Goal: Task Accomplishment & Management: Manage account settings

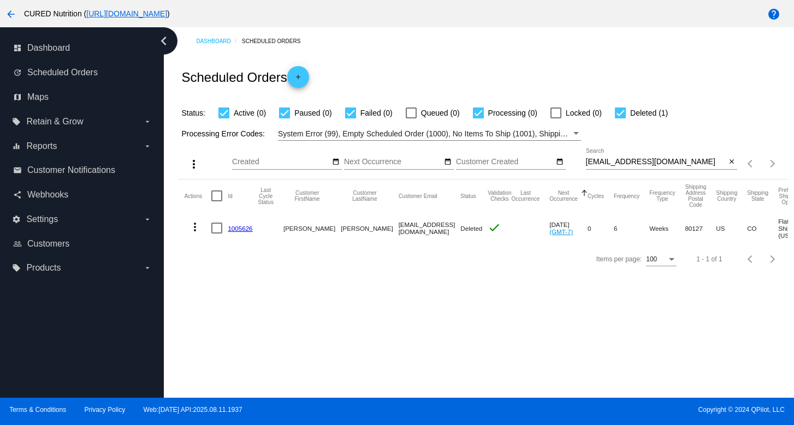
click at [654, 162] on input "[EMAIL_ADDRESS][DOMAIN_NAME]" at bounding box center [656, 162] width 140 height 9
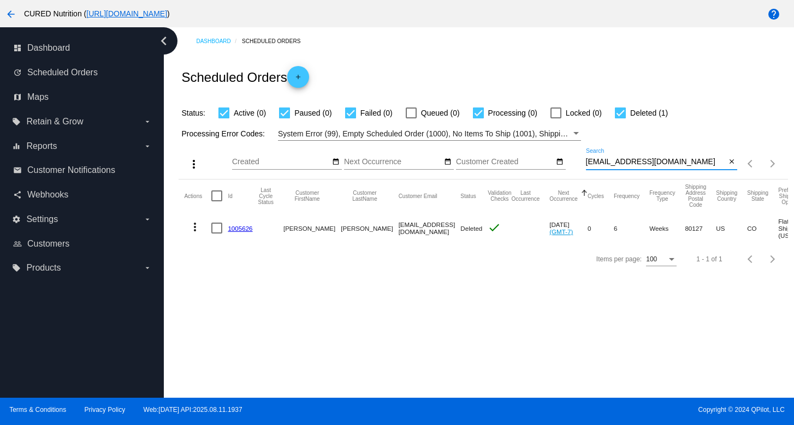
paste input "[PERSON_NAME].[PERSON_NAME]"
type input "[EMAIL_ADDRESS][PERSON_NAME][DOMAIN_NAME]"
click at [234, 227] on link "1005824" at bounding box center [240, 228] width 25 height 7
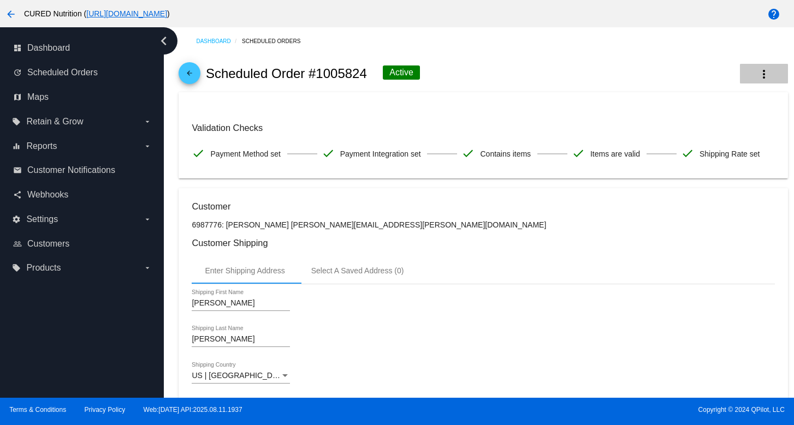
click at [764, 72] on mat-icon "more_vert" at bounding box center [763, 74] width 13 height 13
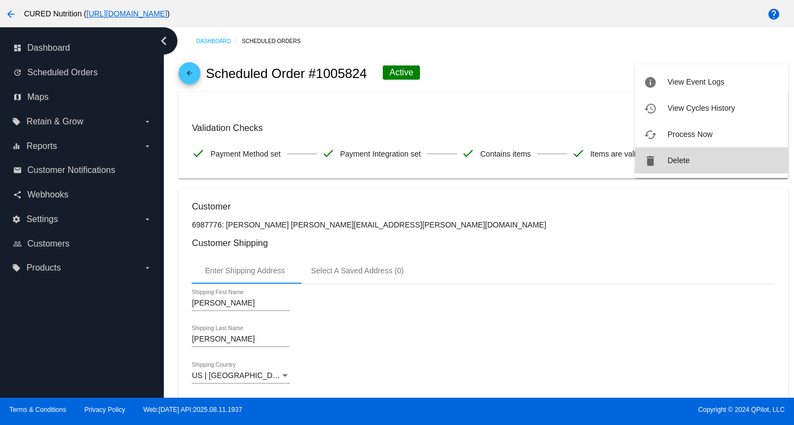
click at [708, 164] on button "delete Delete" at bounding box center [711, 160] width 153 height 26
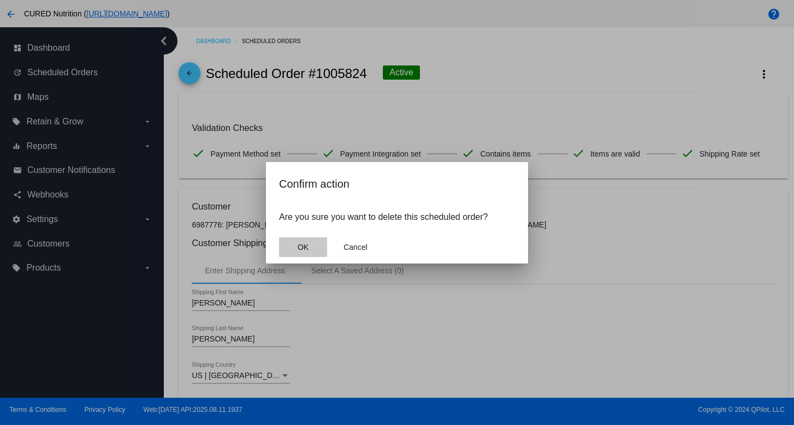
click at [308, 247] on span "OK" at bounding box center [303, 247] width 11 height 9
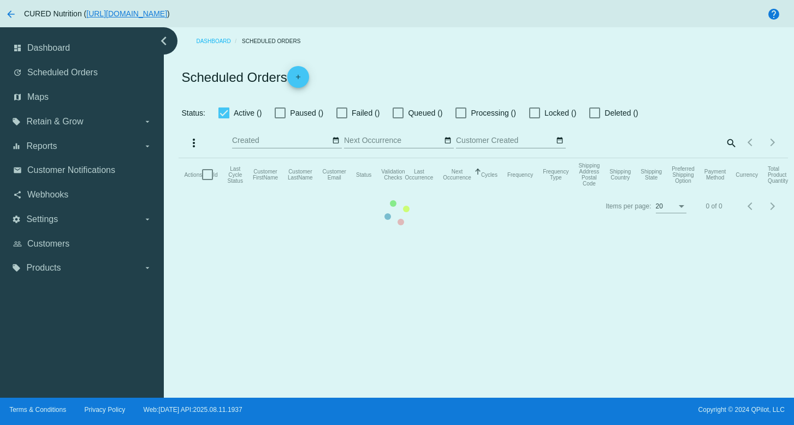
checkbox input "true"
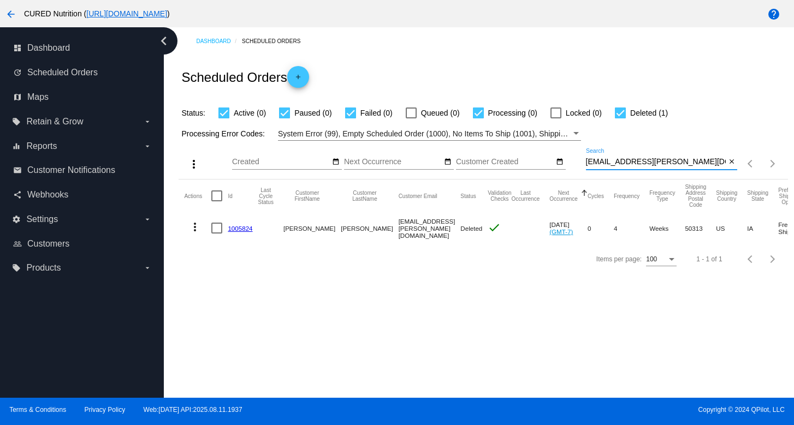
click at [627, 164] on input "[EMAIL_ADDRESS][PERSON_NAME][DOMAIN_NAME]" at bounding box center [656, 162] width 140 height 9
paste input "crystallcoroy"
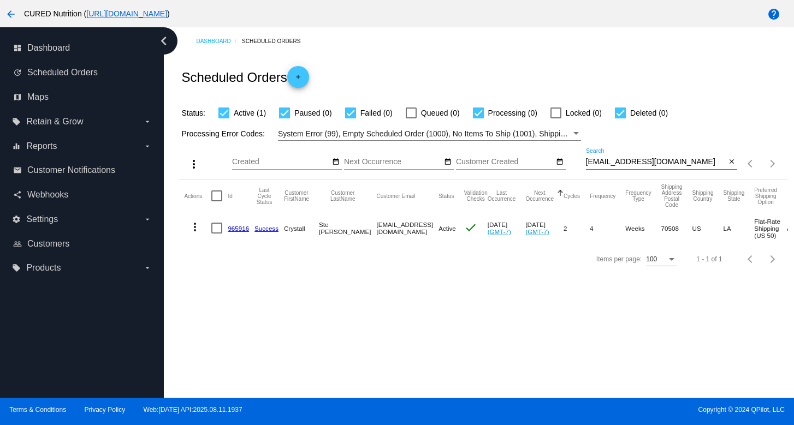
type input "[EMAIL_ADDRESS][DOMAIN_NAME]"
click at [242, 228] on link "965916" at bounding box center [238, 228] width 21 height 7
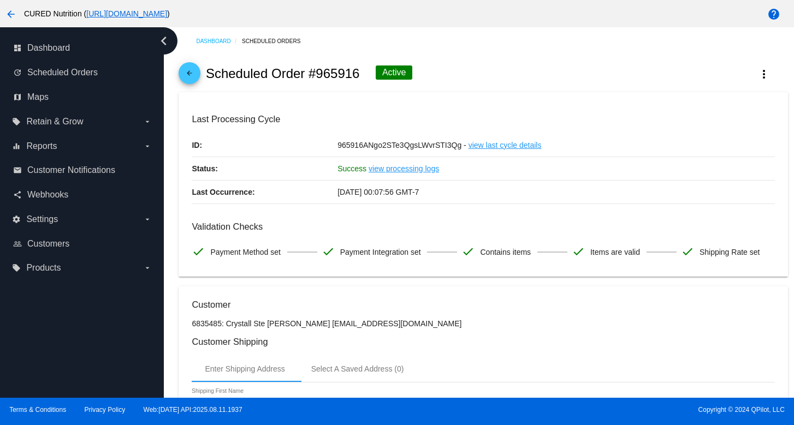
click at [758, 81] on button "more_vert" at bounding box center [764, 74] width 48 height 20
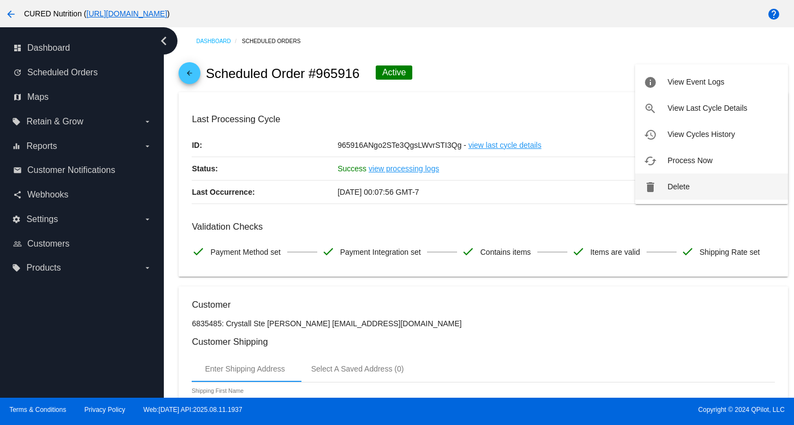
click at [672, 188] on span "Delete" at bounding box center [678, 186] width 22 height 9
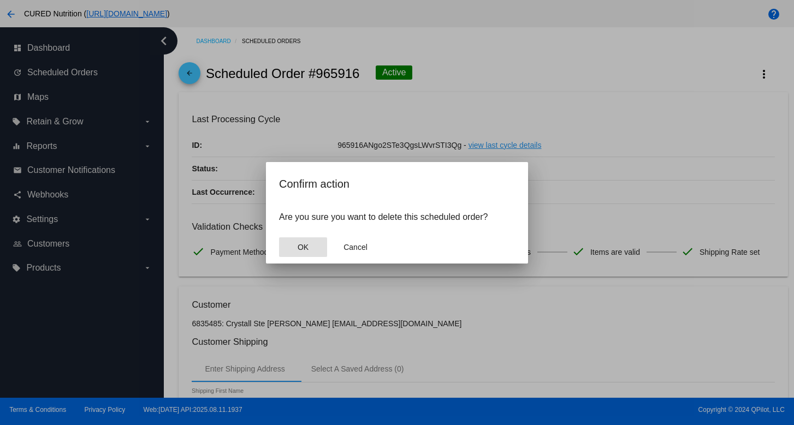
click at [301, 247] on span "OK" at bounding box center [303, 247] width 11 height 9
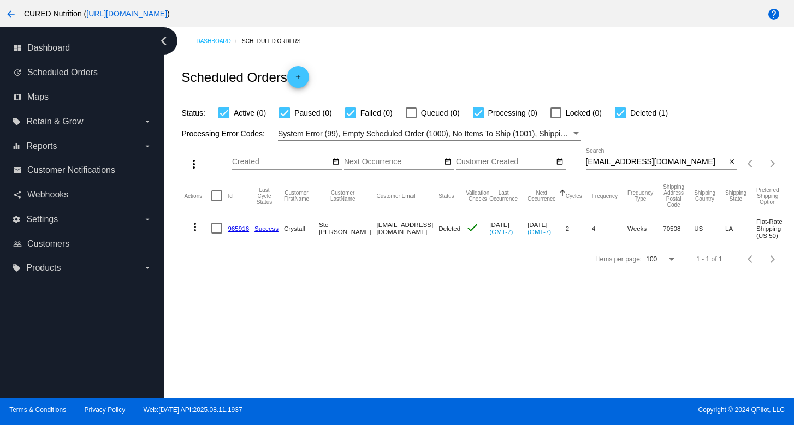
click at [631, 163] on input "[EMAIL_ADDRESS][DOMAIN_NAME]" at bounding box center [656, 162] width 140 height 9
paste input "megkent721"
type input "[EMAIL_ADDRESS][DOMAIN_NAME]"
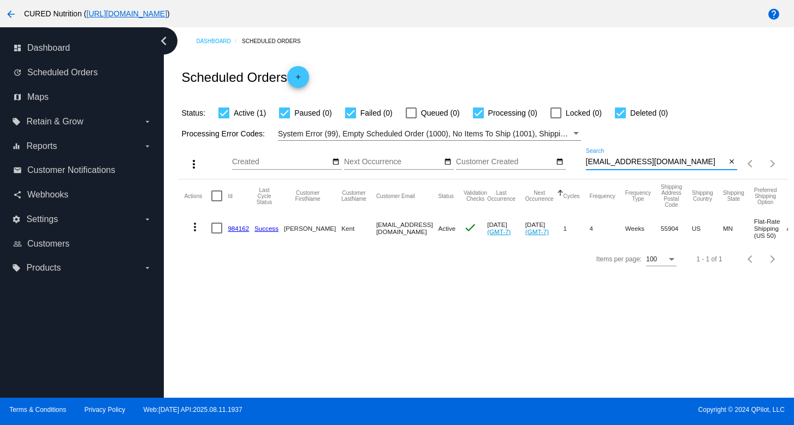
click at [232, 225] on link "984162" at bounding box center [238, 228] width 21 height 7
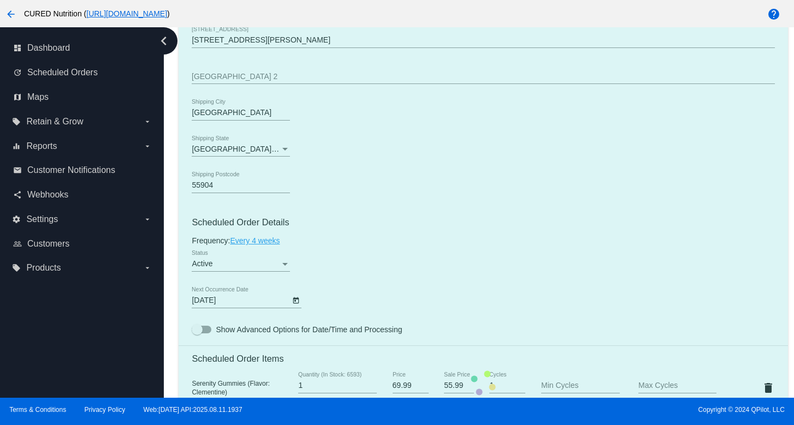
scroll to position [519, 0]
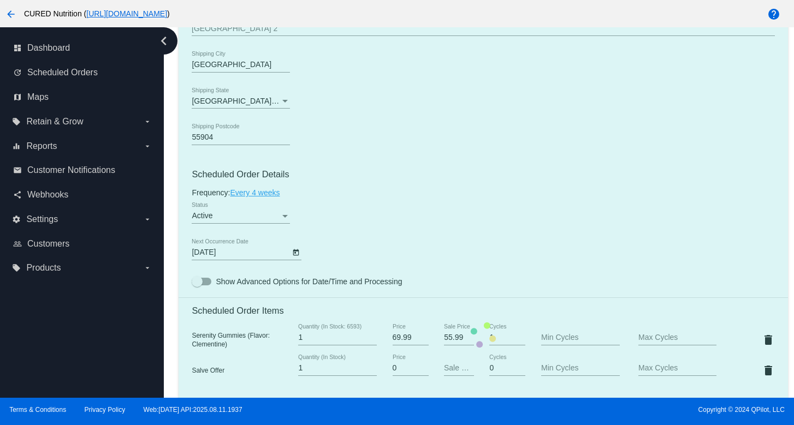
click at [276, 221] on mat-card "Customer 6904796: [PERSON_NAME] [EMAIL_ADDRESS][DOMAIN_NAME] Customer Shipping …" at bounding box center [483, 335] width 609 height 1134
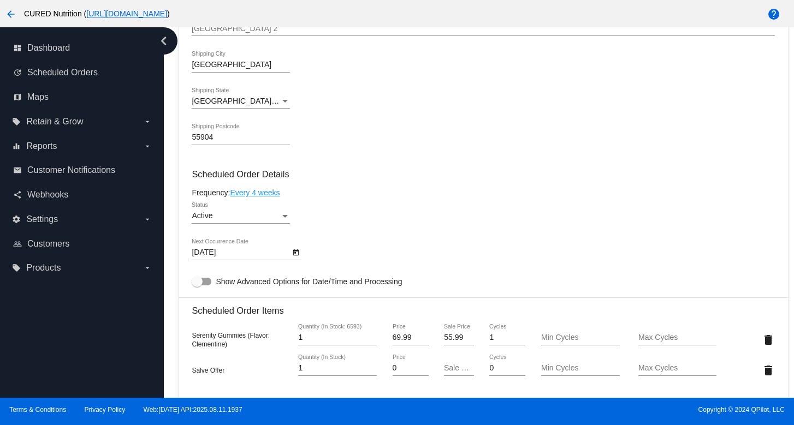
click at [276, 221] on div "Active" at bounding box center [236, 216] width 88 height 9
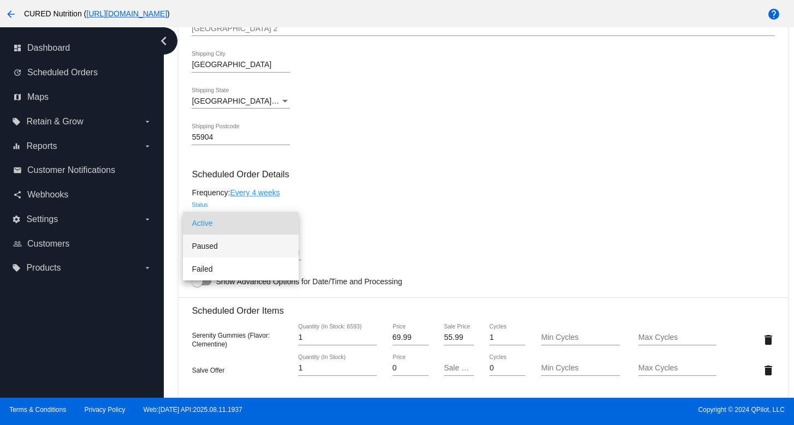
click at [278, 243] on span "Paused" at bounding box center [241, 246] width 98 height 23
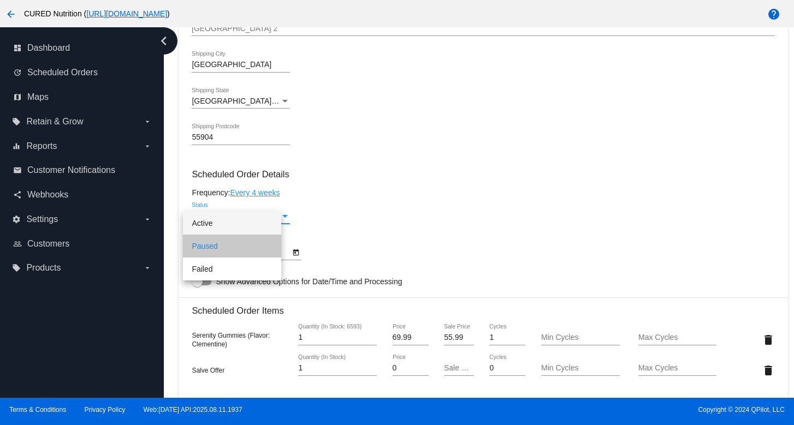
click at [352, 242] on mat-card-content "Customer 6904796: [PERSON_NAME] [EMAIL_ADDRESS][DOMAIN_NAME] Customer Shipping …" at bounding box center [483, 329] width 583 height 1097
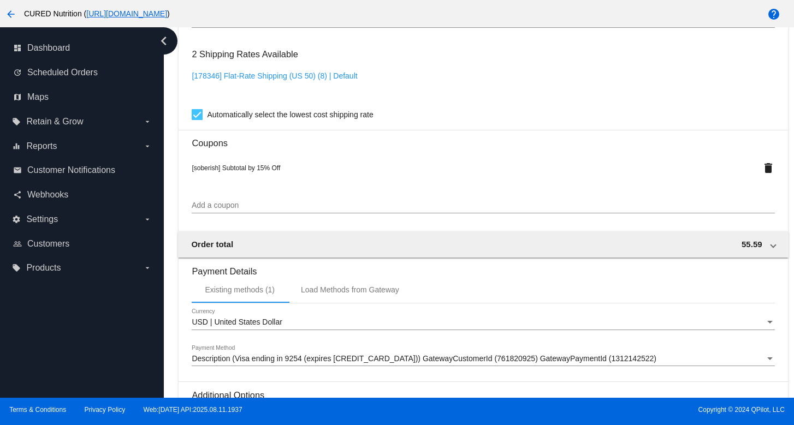
scroll to position [1060, 0]
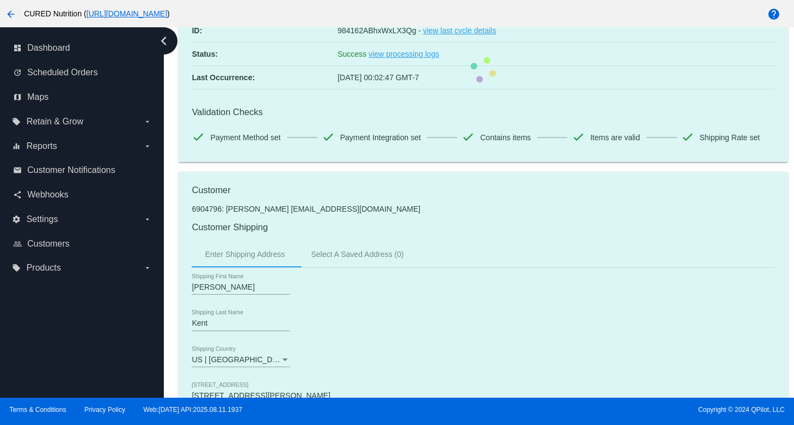
scroll to position [0, 0]
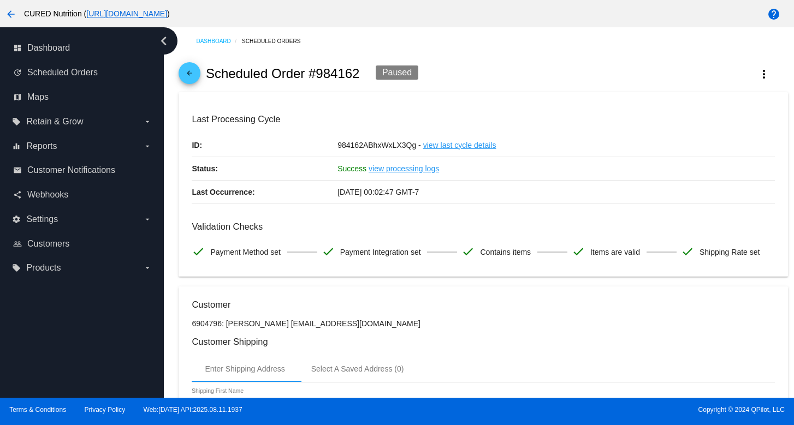
click at [189, 75] on mat-icon "arrow_back" at bounding box center [189, 75] width 13 height 13
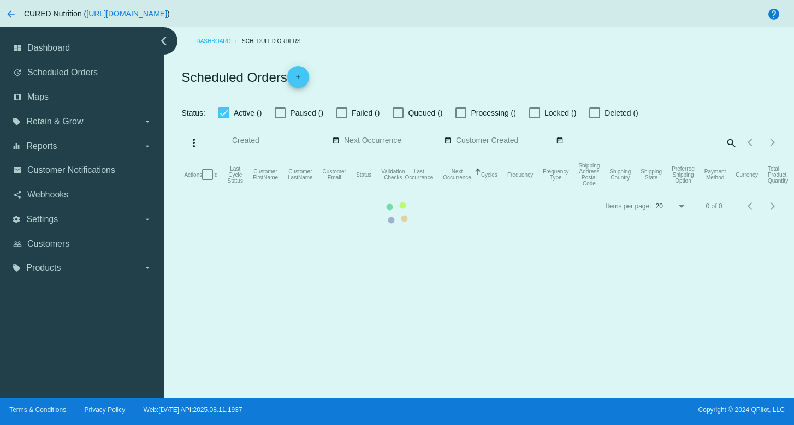
checkbox input "true"
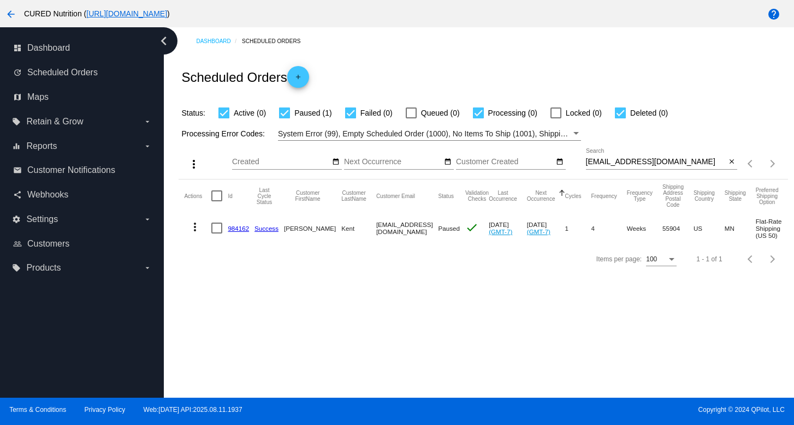
click at [631, 161] on input "[EMAIL_ADDRESS][DOMAIN_NAME]" at bounding box center [656, 162] width 140 height 9
paste input "[EMAIL_ADDRESS]"
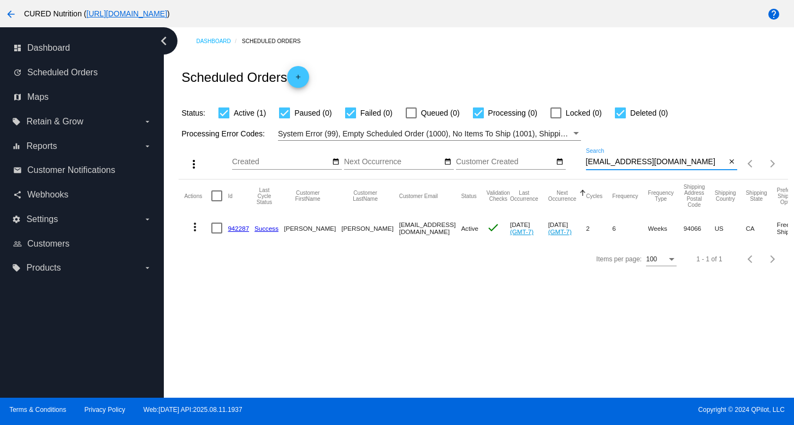
type input "[EMAIL_ADDRESS][DOMAIN_NAME]"
click at [242, 229] on link "942287" at bounding box center [238, 228] width 21 height 7
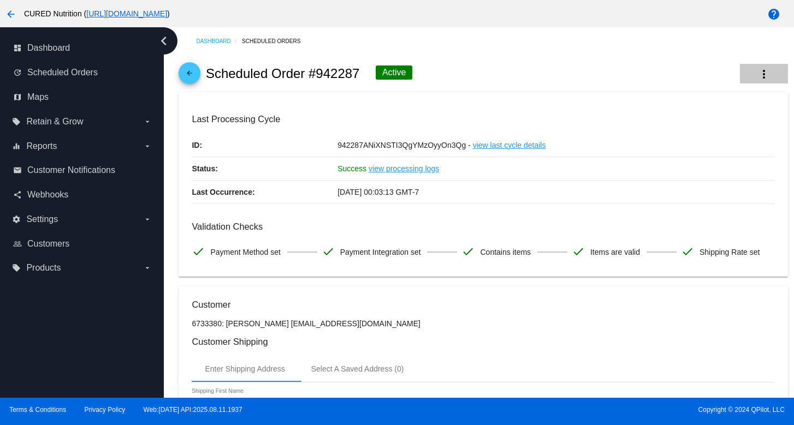
click at [751, 73] on button "more_vert" at bounding box center [764, 74] width 48 height 20
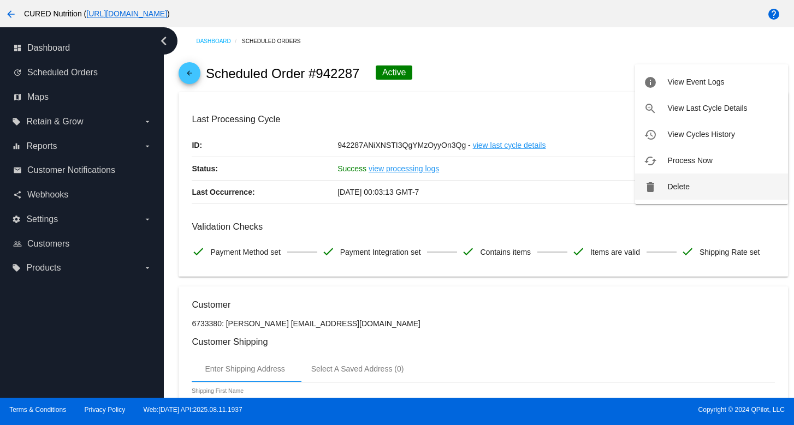
click at [684, 182] on span "Delete" at bounding box center [678, 186] width 22 height 9
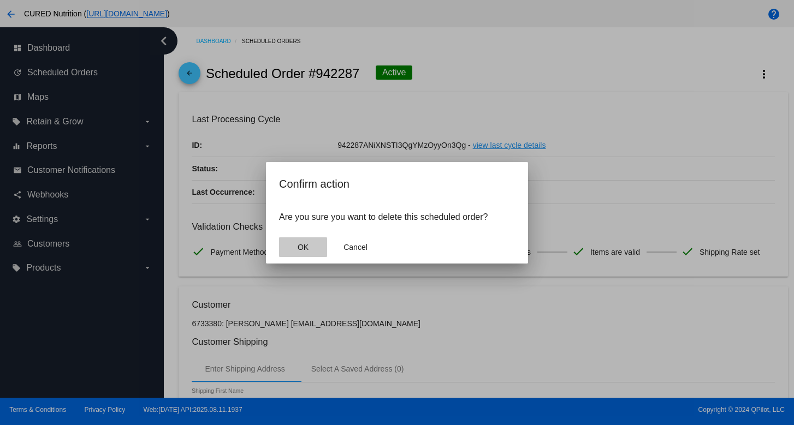
click at [306, 240] on button "OK" at bounding box center [303, 247] width 48 height 20
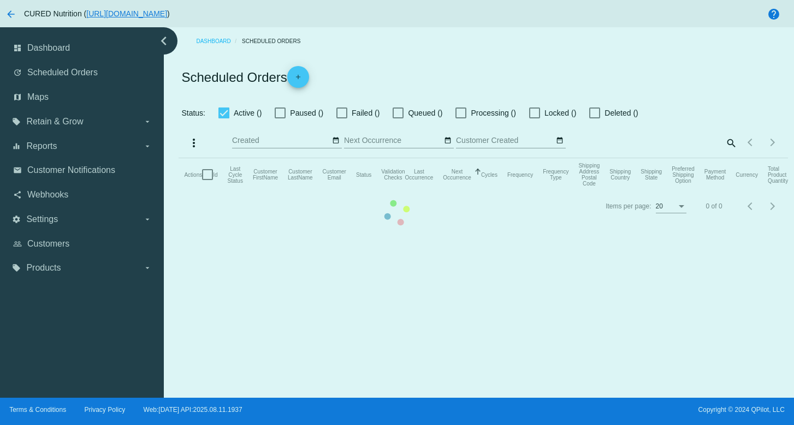
checkbox input "true"
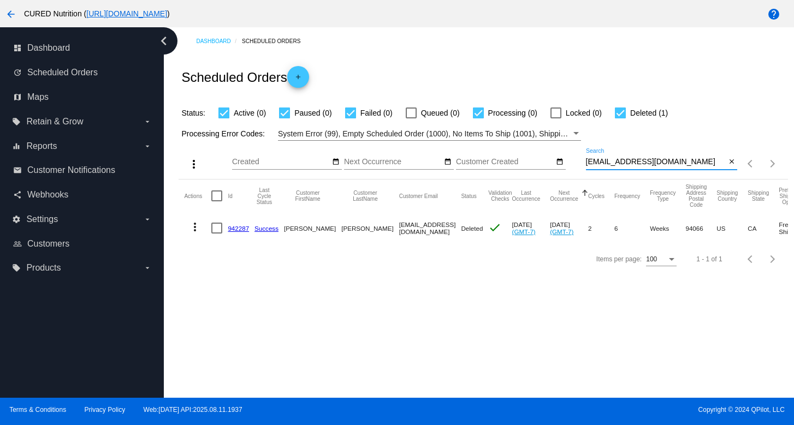
click at [632, 163] on input "[EMAIL_ADDRESS][DOMAIN_NAME]" at bounding box center [656, 162] width 140 height 9
paste input "[EMAIL_ADDRESS]"
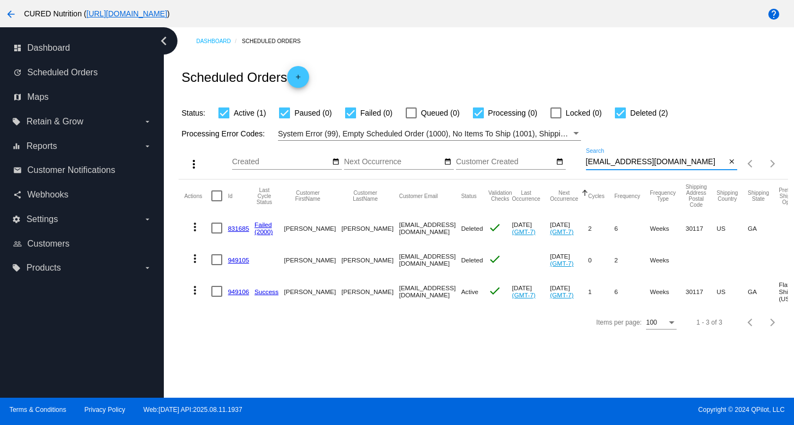
type input "[EMAIL_ADDRESS][DOMAIN_NAME]"
click at [236, 290] on link "949106" at bounding box center [238, 291] width 21 height 7
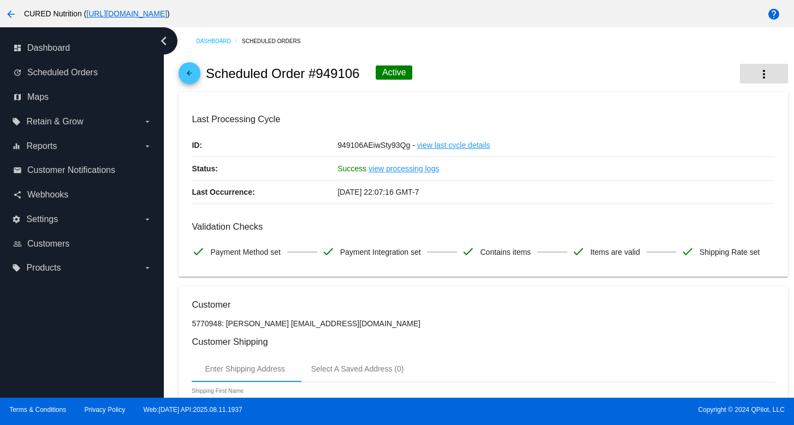
click at [774, 75] on button "more_vert" at bounding box center [764, 74] width 48 height 20
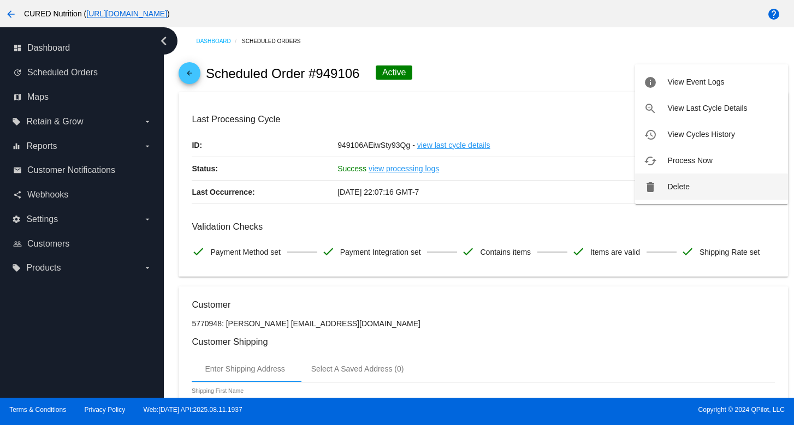
click at [688, 187] on span "Delete" at bounding box center [678, 186] width 22 height 9
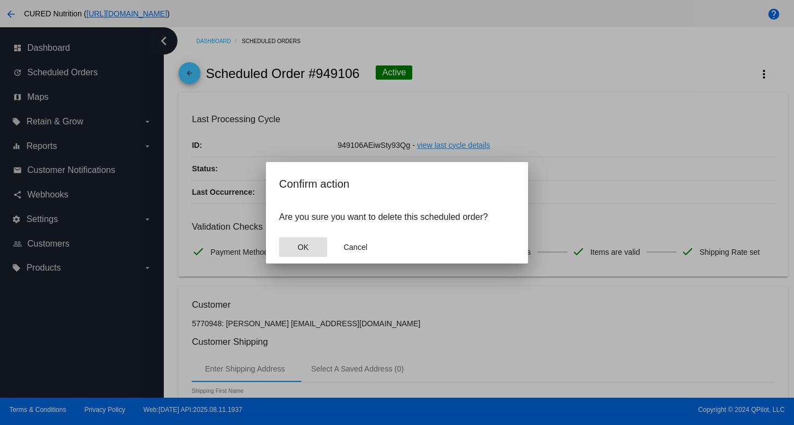
click at [288, 248] on button "OK" at bounding box center [303, 247] width 48 height 20
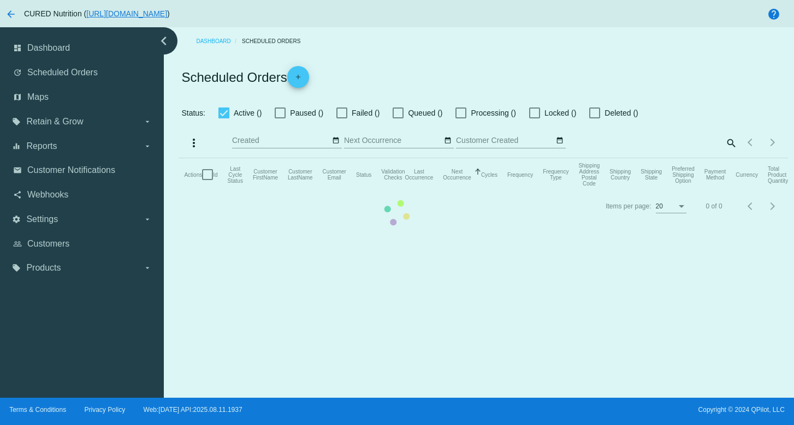
checkbox input "true"
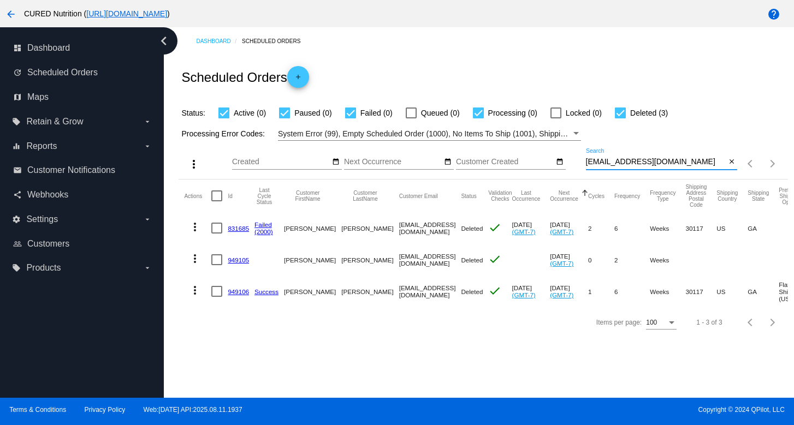
click at [679, 162] on input "[EMAIL_ADDRESS][DOMAIN_NAME]" at bounding box center [656, 162] width 140 height 9
paste input "[EMAIL_ADDRESS]"
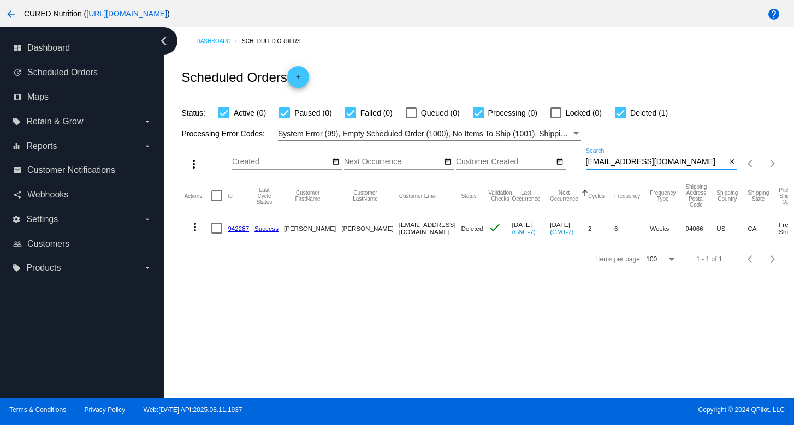
click at [612, 163] on input "[EMAIL_ADDRESS][DOMAIN_NAME]" at bounding box center [656, 162] width 140 height 9
paste input
click at [639, 166] on input "[EMAIL_ADDRESS][DOMAIN_NAME]" at bounding box center [656, 162] width 140 height 9
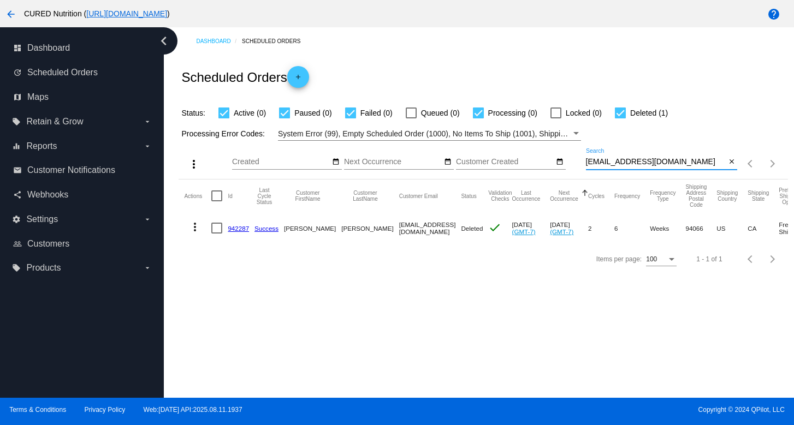
click at [639, 166] on input "[EMAIL_ADDRESS][DOMAIN_NAME]" at bounding box center [656, 162] width 140 height 9
paste input "[PERSON_NAME][EMAIL_ADDRESS][PERSON_NAME]"
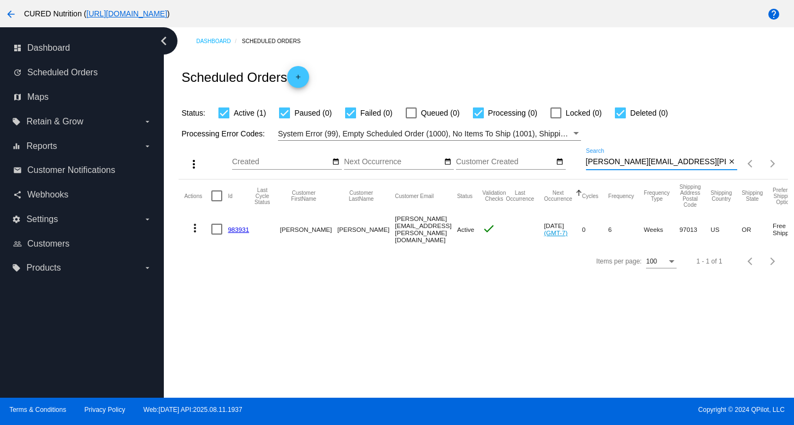
type input "[PERSON_NAME][EMAIL_ADDRESS][PERSON_NAME][DOMAIN_NAME]"
click at [235, 228] on link "983931" at bounding box center [238, 229] width 21 height 7
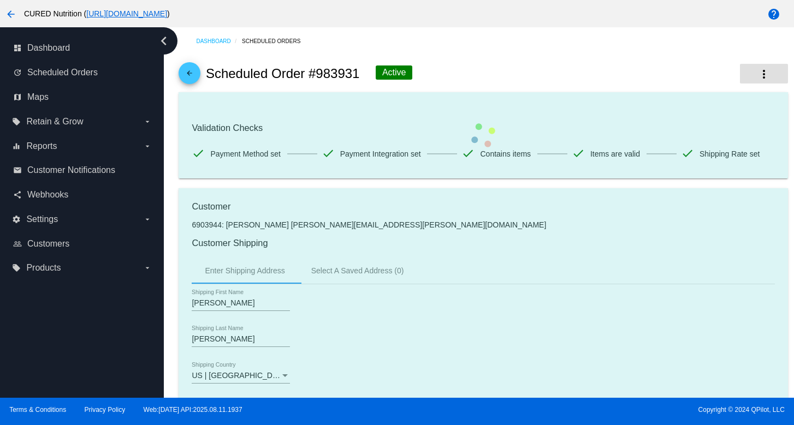
click at [757, 75] on mat-icon "more_vert" at bounding box center [763, 74] width 13 height 13
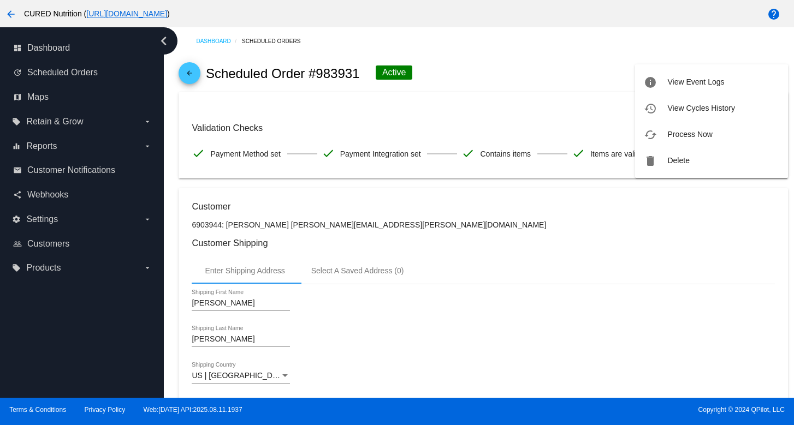
click at [449, 106] on div at bounding box center [397, 212] width 794 height 425
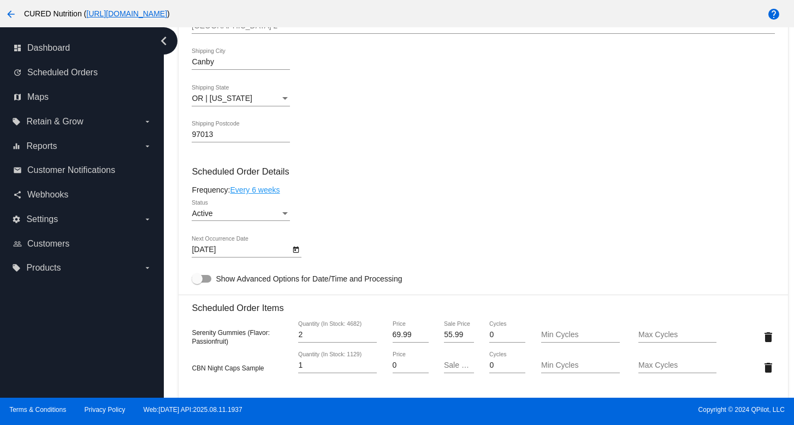
scroll to position [444, 0]
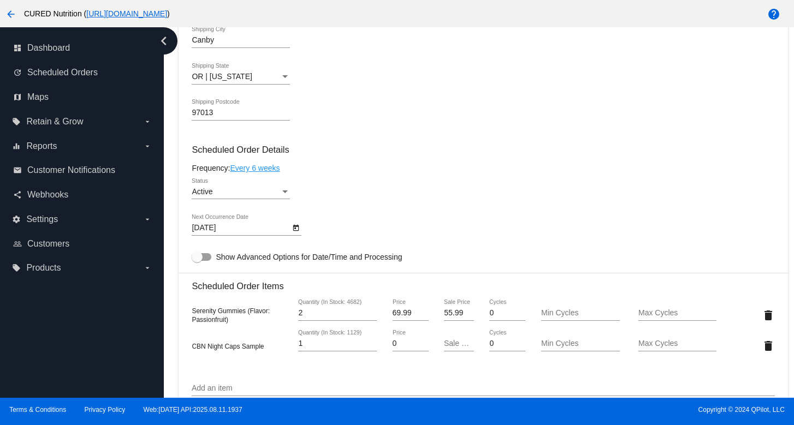
click at [284, 197] on div "Status" at bounding box center [285, 192] width 10 height 9
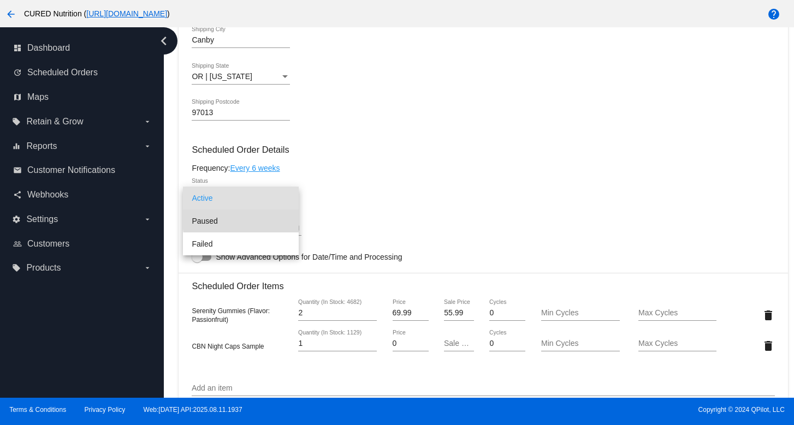
click at [283, 218] on span "Paused" at bounding box center [241, 221] width 98 height 23
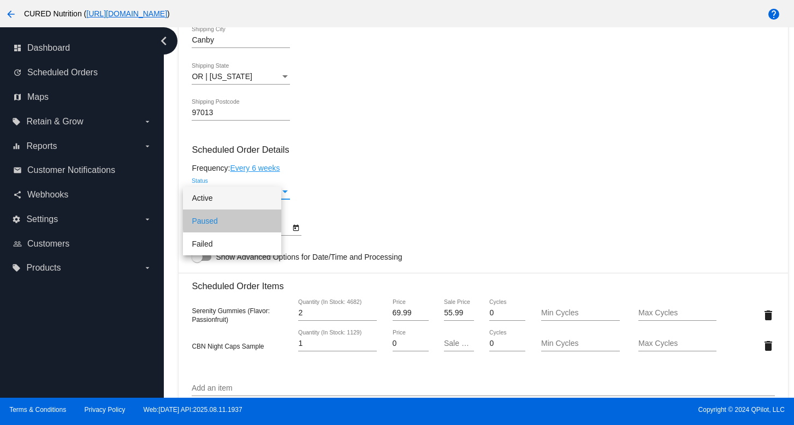
click at [338, 209] on div "Paused Status" at bounding box center [483, 193] width 583 height 31
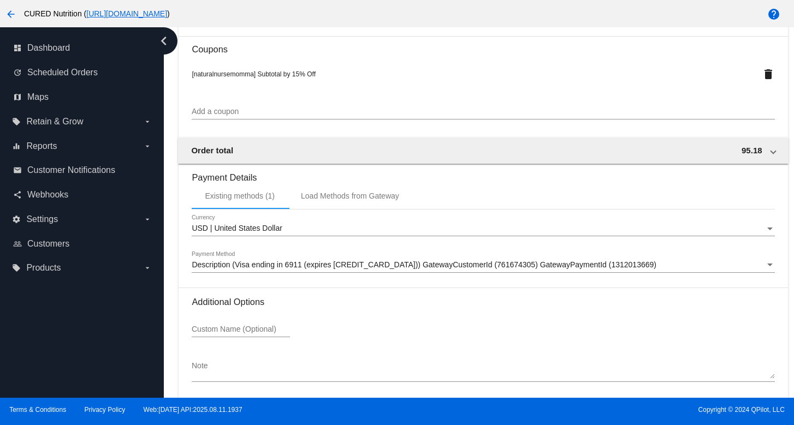
scroll to position [961, 0]
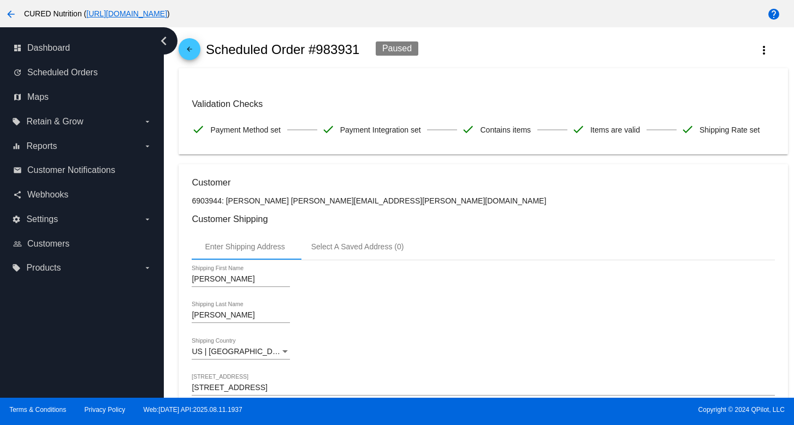
scroll to position [0, 0]
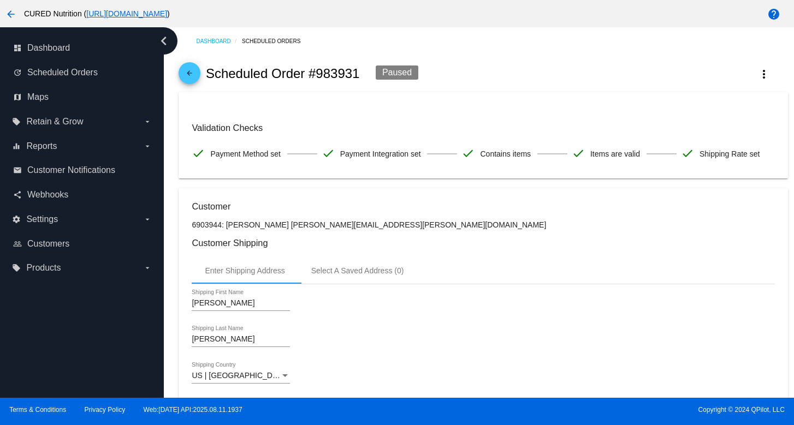
click at [192, 70] on mat-icon "arrow_back" at bounding box center [189, 75] width 13 height 13
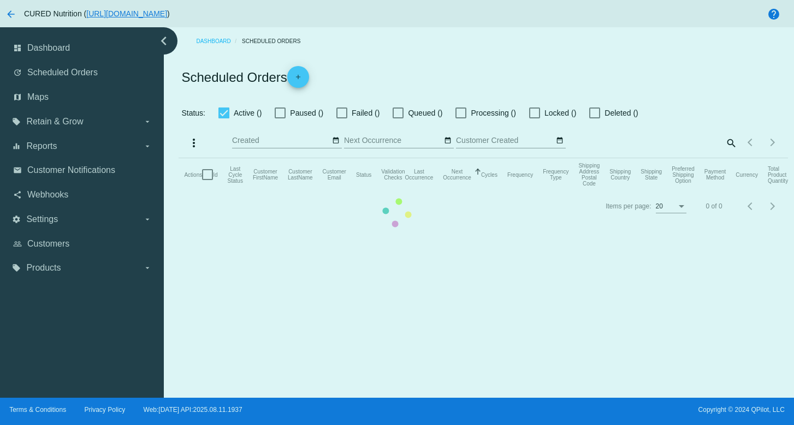
checkbox input "true"
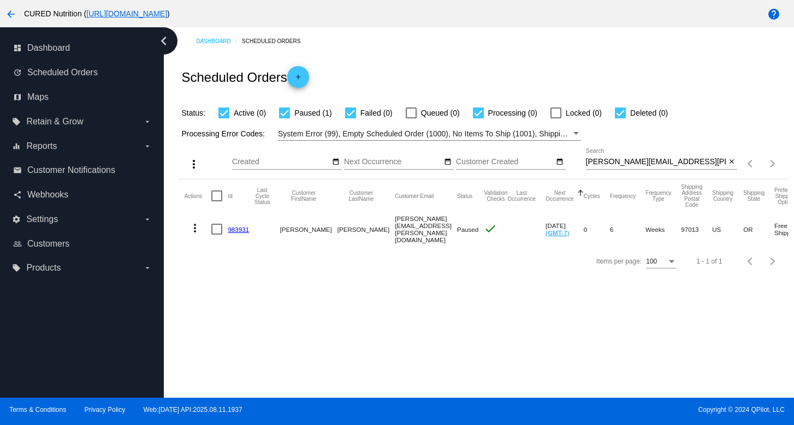
click at [646, 164] on input "[PERSON_NAME][EMAIL_ADDRESS][PERSON_NAME][DOMAIN_NAME]" at bounding box center [656, 162] width 140 height 9
paste input "jeymorales"
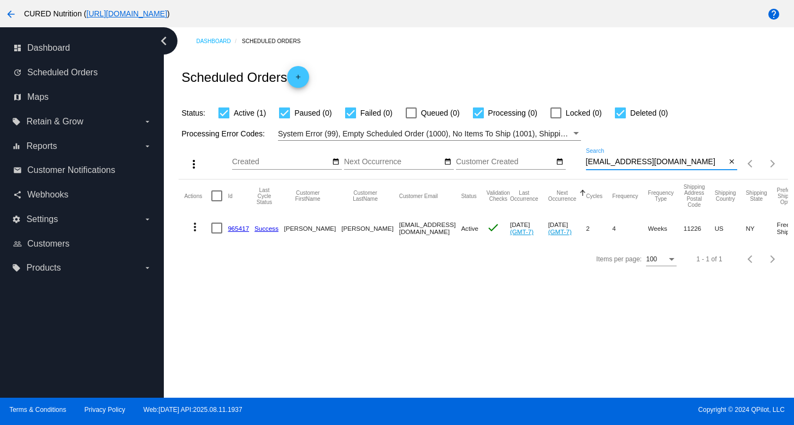
type input "[EMAIL_ADDRESS][DOMAIN_NAME]"
click at [230, 225] on link "965417" at bounding box center [238, 228] width 21 height 7
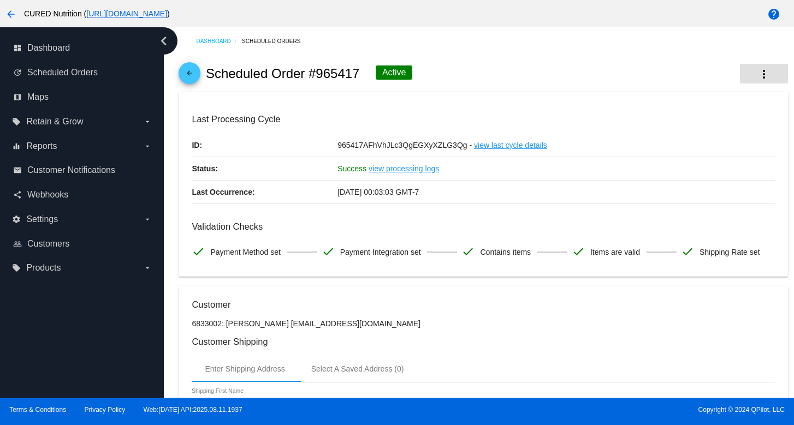
click at [768, 74] on mat-icon "more_vert" at bounding box center [763, 74] width 13 height 13
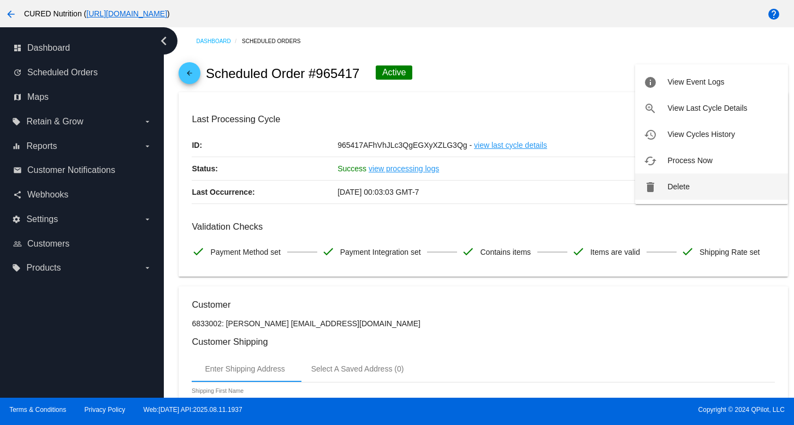
click at [680, 183] on span "Delete" at bounding box center [678, 186] width 22 height 9
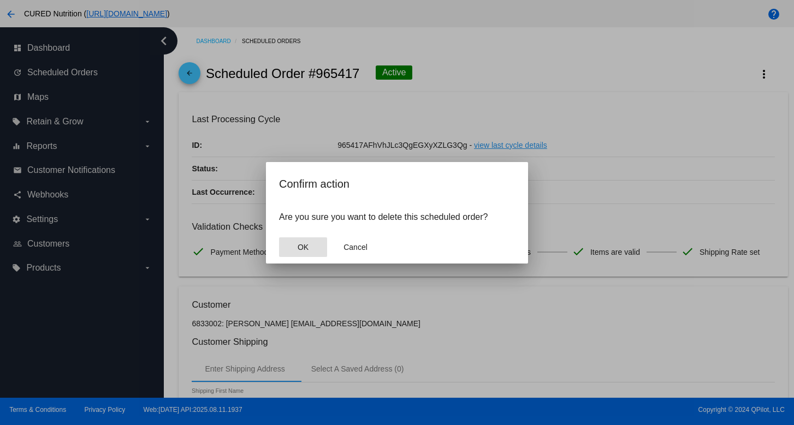
click at [302, 248] on span "OK" at bounding box center [303, 247] width 11 height 9
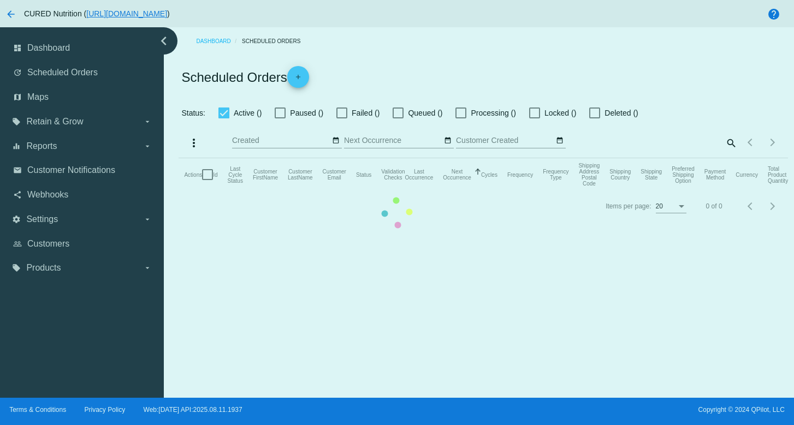
checkbox input "true"
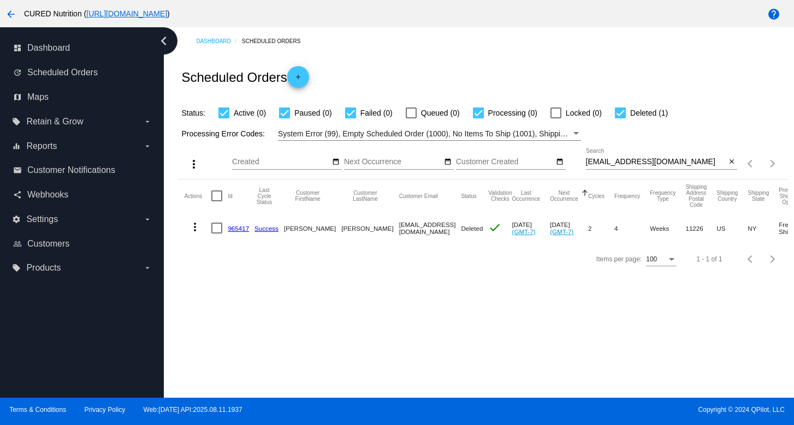
click at [644, 168] on div "[EMAIL_ADDRESS][DOMAIN_NAME] Search" at bounding box center [656, 158] width 140 height 21
click at [642, 165] on input "[EMAIL_ADDRESS][DOMAIN_NAME]" at bounding box center [656, 162] width 140 height 9
paste input "[PERSON_NAME]"
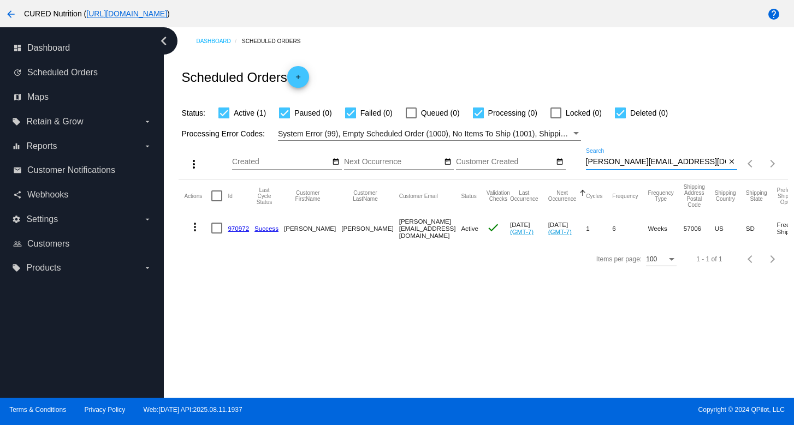
type input "[PERSON_NAME][EMAIL_ADDRESS][DOMAIN_NAME]"
click at [239, 224] on mat-cell "970972" at bounding box center [241, 228] width 27 height 32
click at [239, 227] on link "970972" at bounding box center [238, 228] width 21 height 7
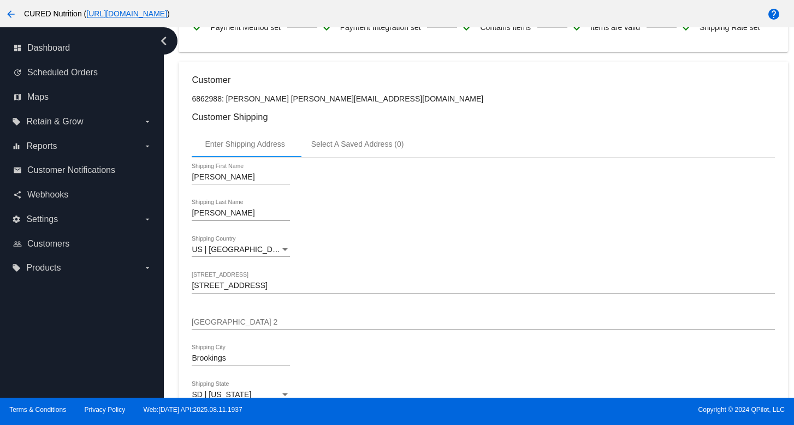
scroll to position [433, 0]
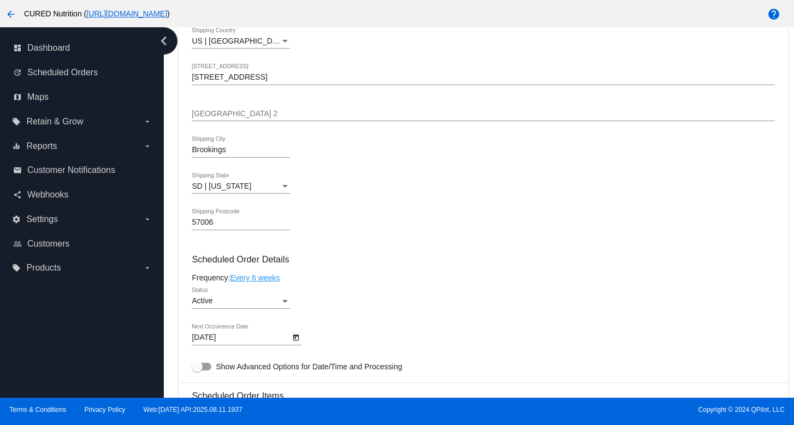
click at [274, 306] on div "Active" at bounding box center [236, 301] width 88 height 9
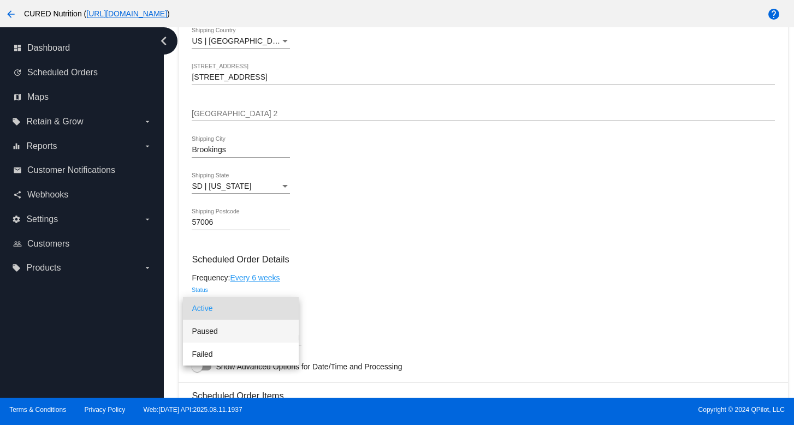
click at [275, 330] on span "Paused" at bounding box center [241, 331] width 98 height 23
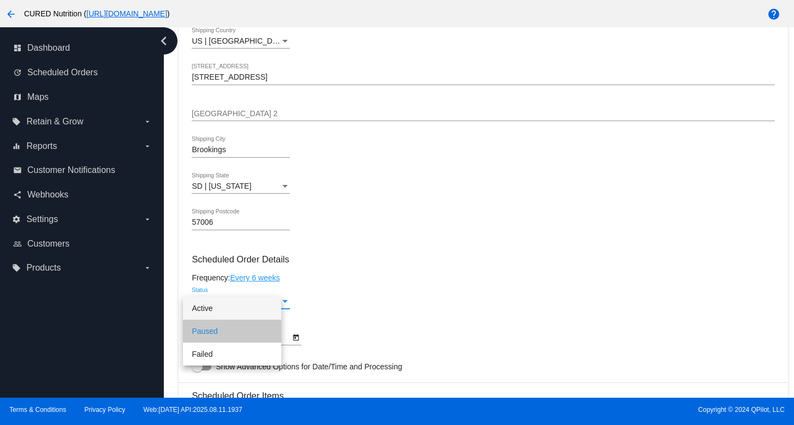
click at [367, 280] on div "Frequency: Every 6 weeks" at bounding box center [483, 278] width 583 height 9
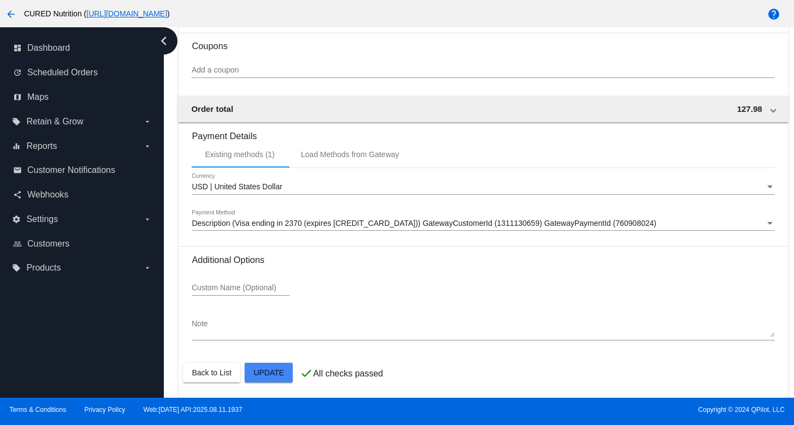
scroll to position [1021, 0]
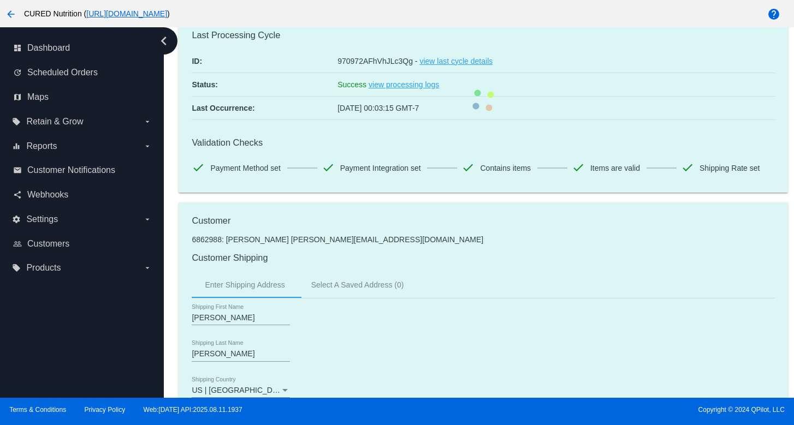
scroll to position [0, 0]
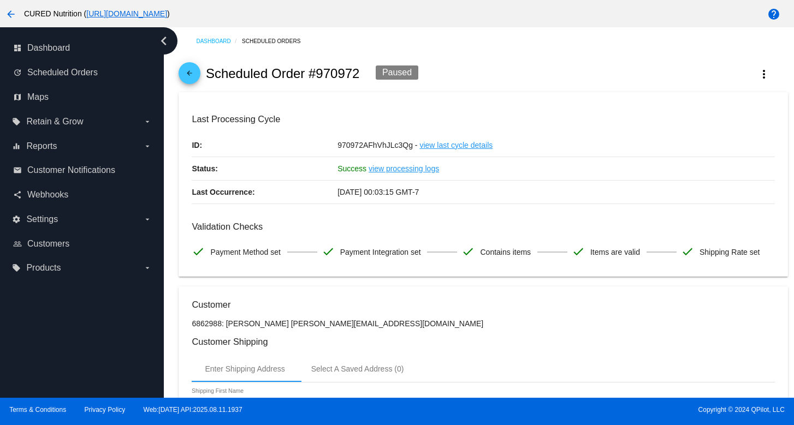
click at [188, 79] on mat-icon "arrow_back" at bounding box center [189, 75] width 13 height 13
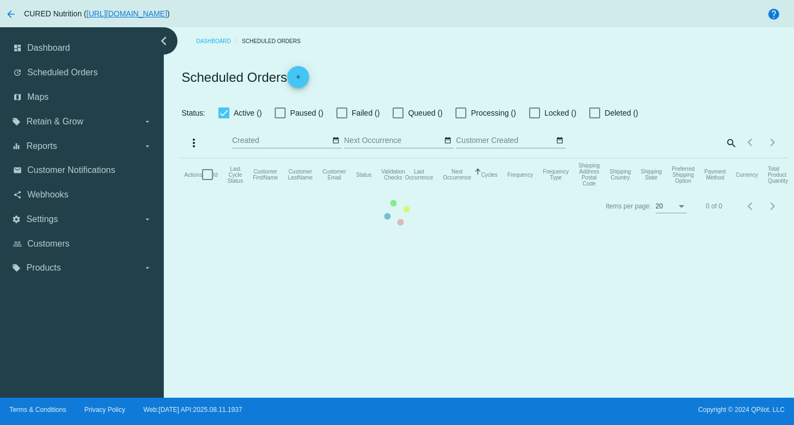
checkbox input "true"
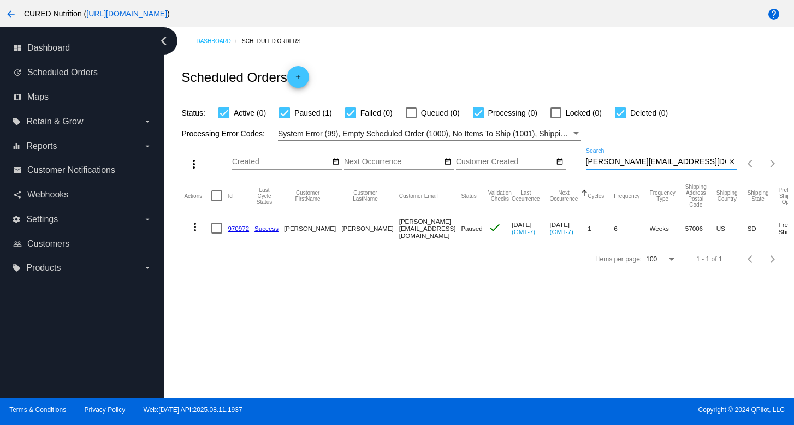
click at [647, 164] on input "[PERSON_NAME][EMAIL_ADDRESS][DOMAIN_NAME]" at bounding box center [656, 162] width 140 height 9
paste input "[EMAIL_ADDRESS]"
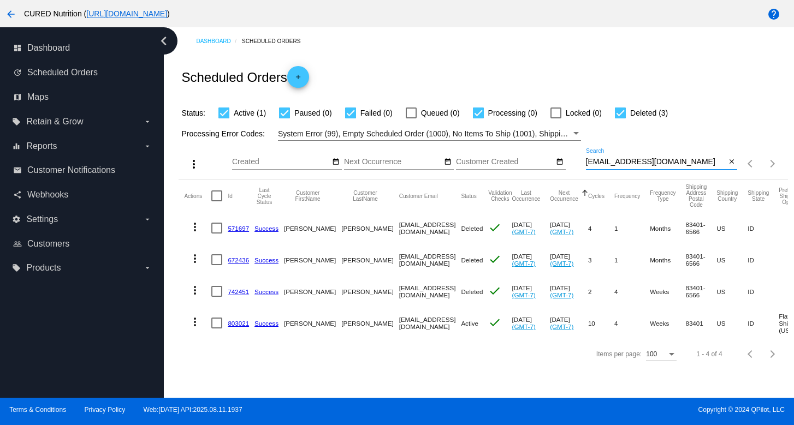
type input "[EMAIL_ADDRESS][DOMAIN_NAME]"
click at [235, 325] on link "803021" at bounding box center [238, 323] width 21 height 7
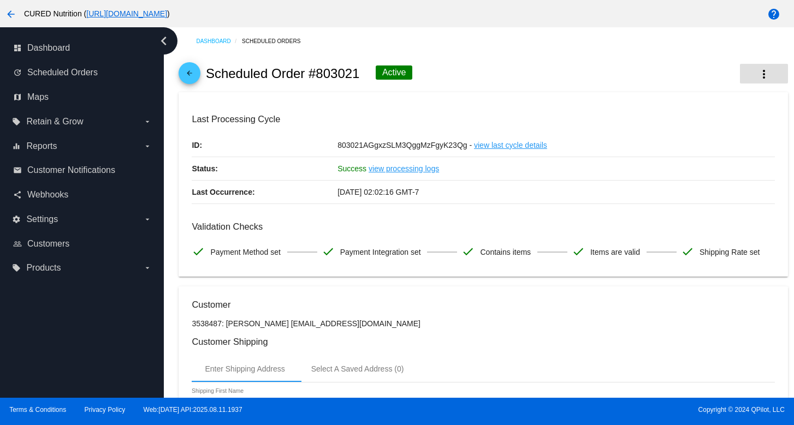
click at [776, 74] on button "more_vert" at bounding box center [764, 74] width 48 height 20
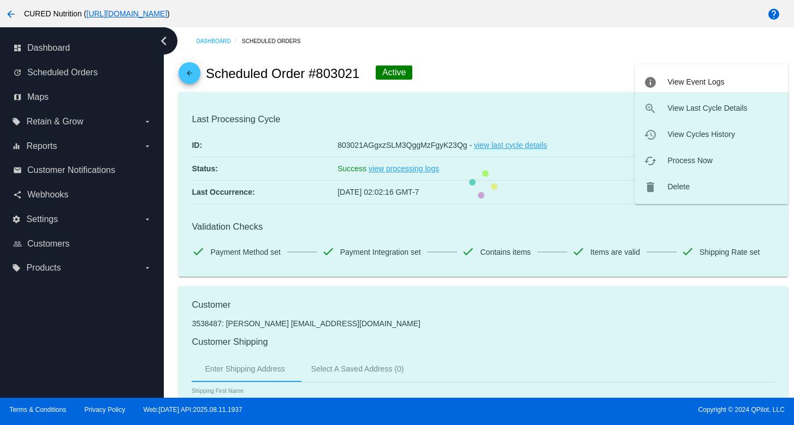
click at [664, 185] on mat-card "Last Processing Cycle ID: 803021AGgxzSLM3QggMzFgyK23Qg - view last cycle detail…" at bounding box center [483, 184] width 609 height 185
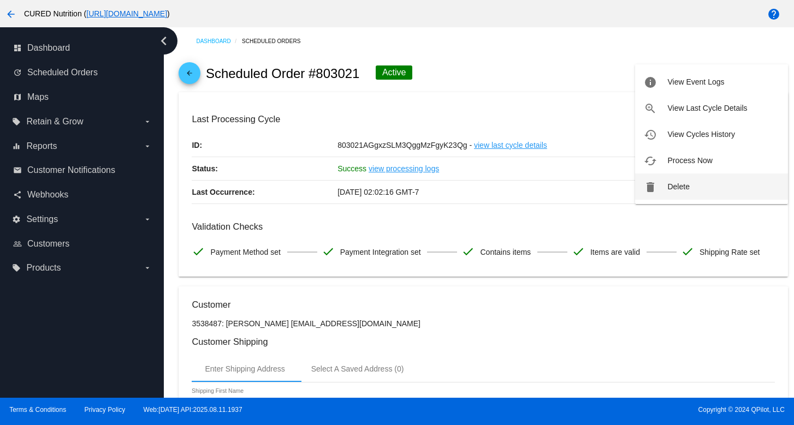
click at [659, 184] on button "delete Delete" at bounding box center [711, 187] width 153 height 26
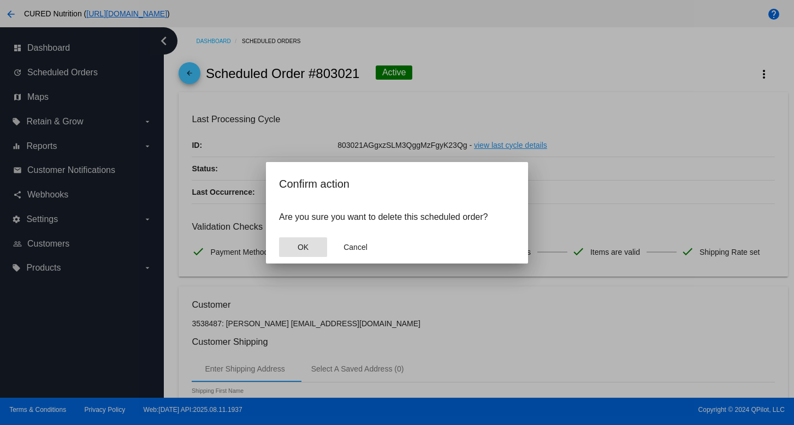
click at [292, 251] on button "OK" at bounding box center [303, 247] width 48 height 20
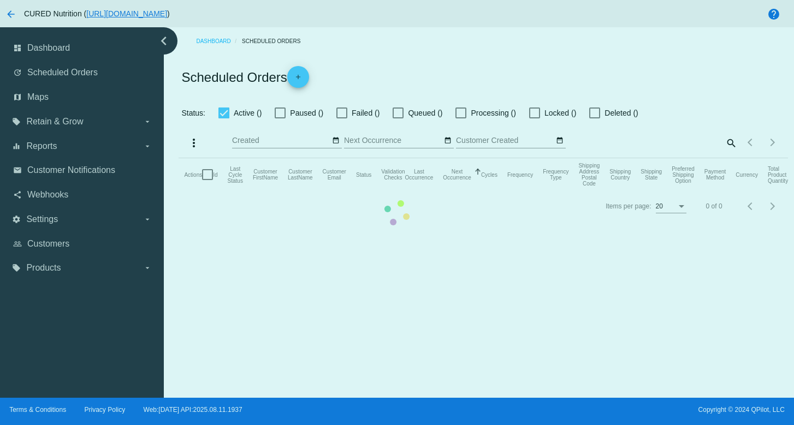
checkbox input "true"
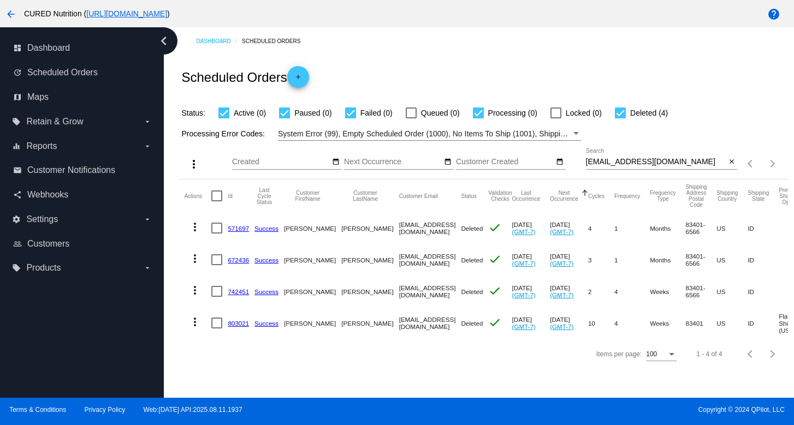
click at [659, 166] on input "[EMAIL_ADDRESS][DOMAIN_NAME]" at bounding box center [656, 162] width 140 height 9
paste input "[EMAIL_ADDRESS][DOMAIN_NAME]"
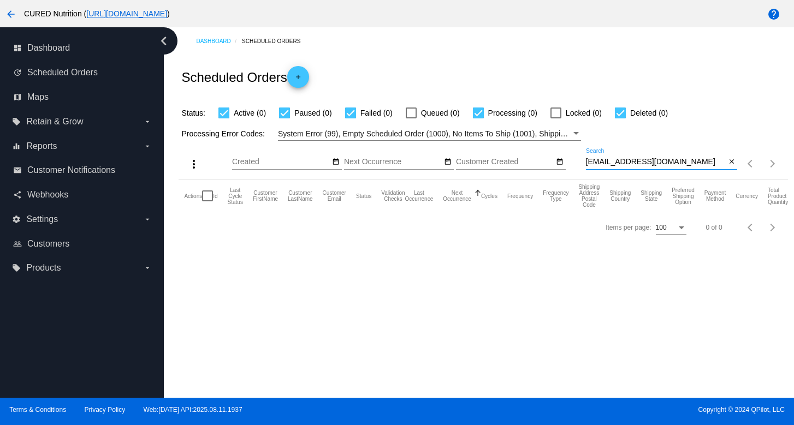
click at [587, 164] on input "[EMAIL_ADDRESS][DOMAIN_NAME]" at bounding box center [656, 162] width 140 height 9
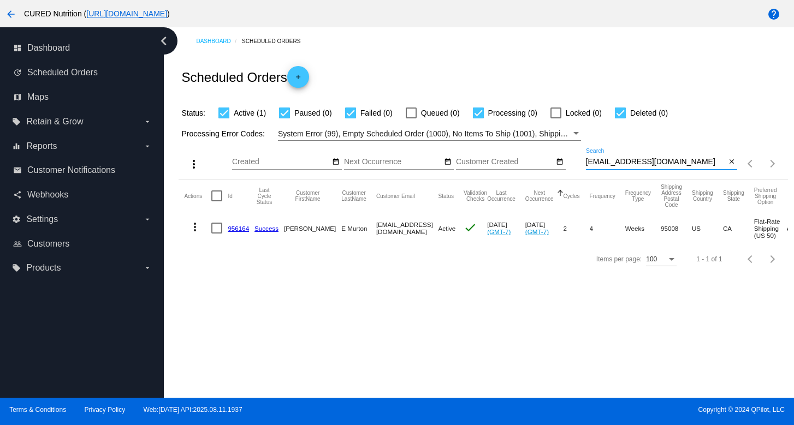
type input "[EMAIL_ADDRESS][DOMAIN_NAME]"
click at [248, 228] on link "956164" at bounding box center [238, 228] width 21 height 7
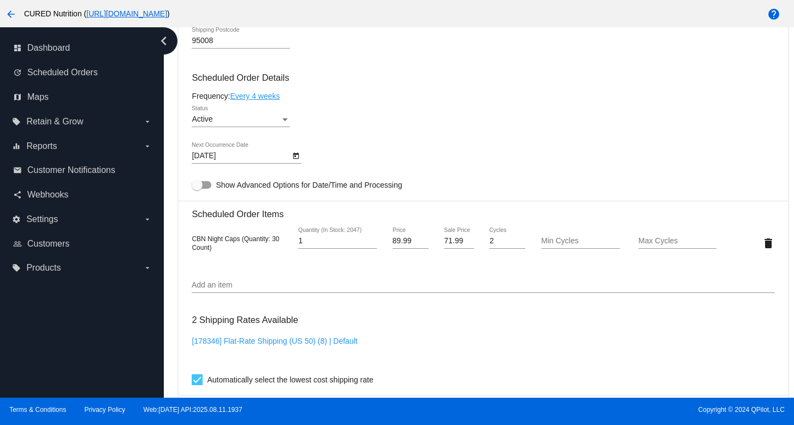
scroll to position [616, 0]
click at [262, 288] on input "Add an item" at bounding box center [483, 284] width 583 height 9
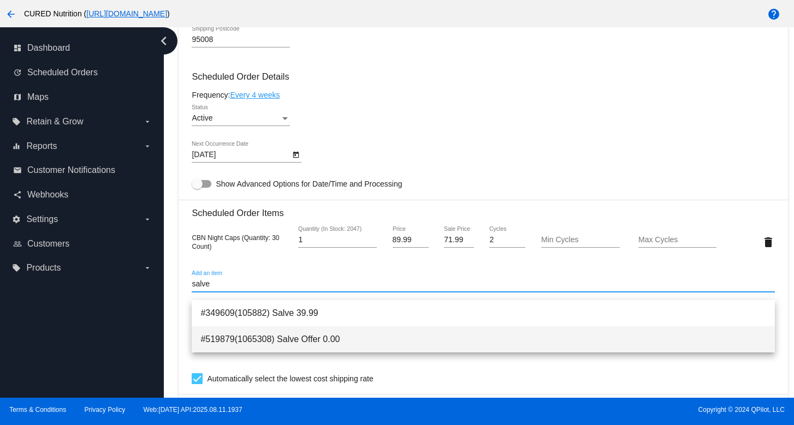
type input "salve"
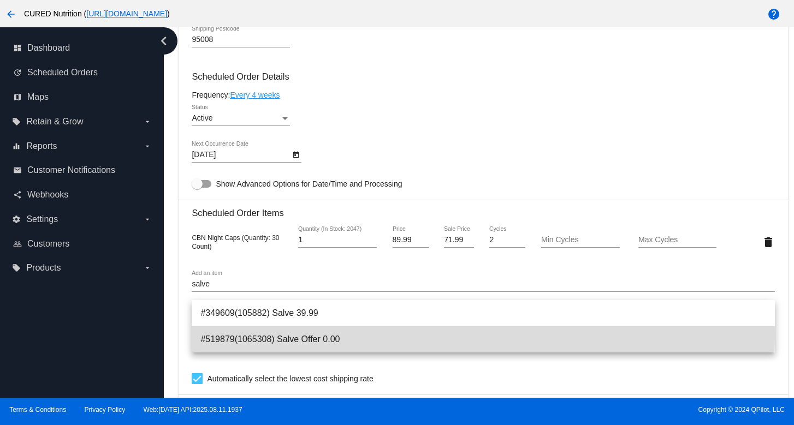
click at [299, 336] on span "#519879(1065308) Salve Offer 0.00" at bounding box center [482, 339] width 565 height 26
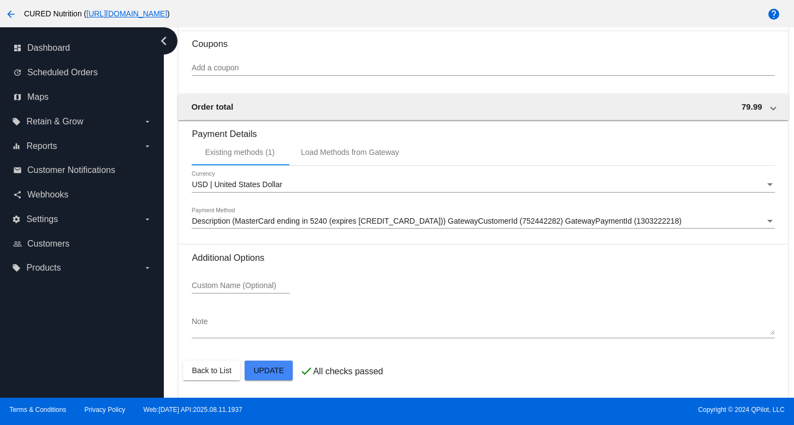
scroll to position [1021, 0]
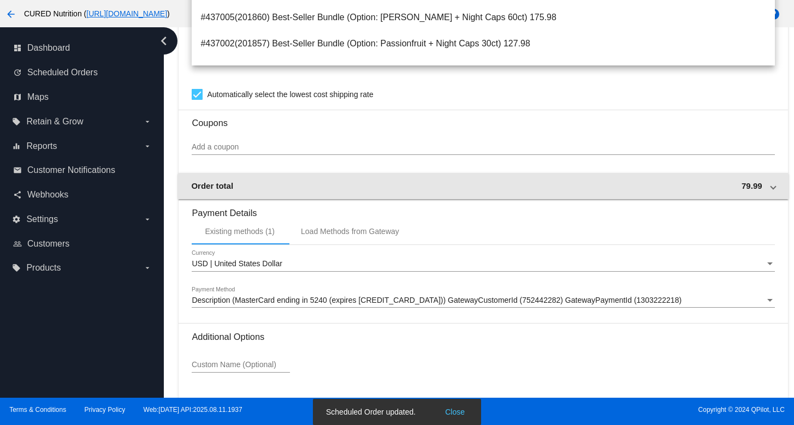
click at [323, 189] on div "Order total 79.99" at bounding box center [480, 185] width 579 height 9
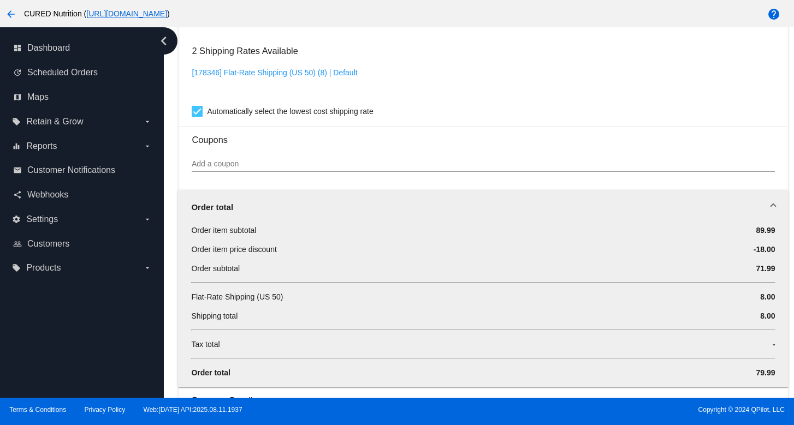
scroll to position [922, 0]
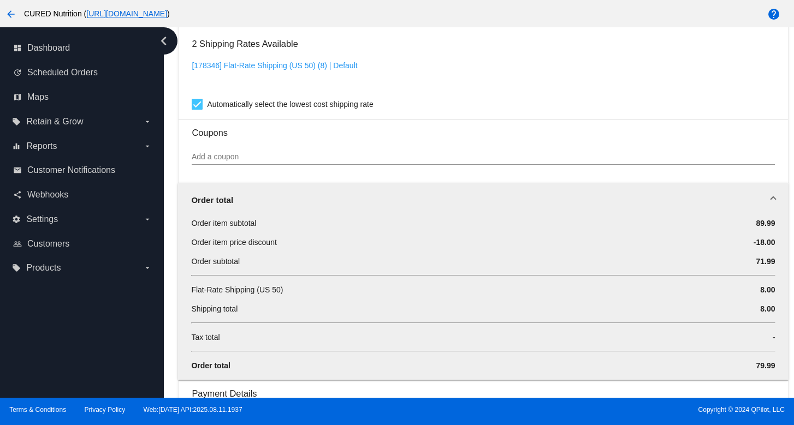
click at [325, 198] on mat-expansion-panel-header "Order total" at bounding box center [483, 200] width 610 height 35
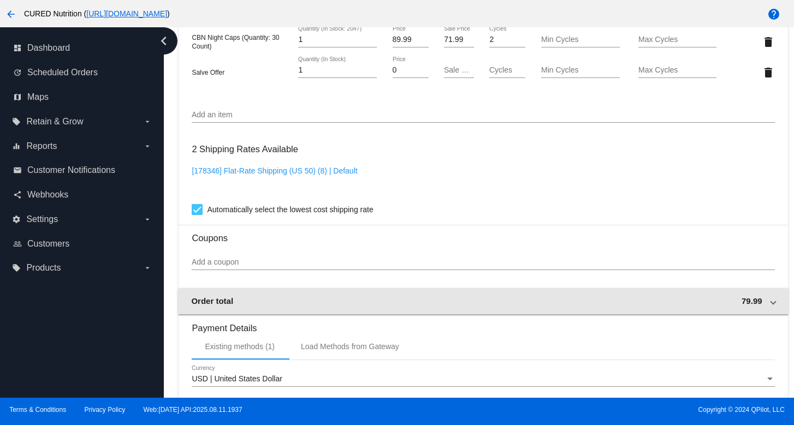
scroll to position [758, 0]
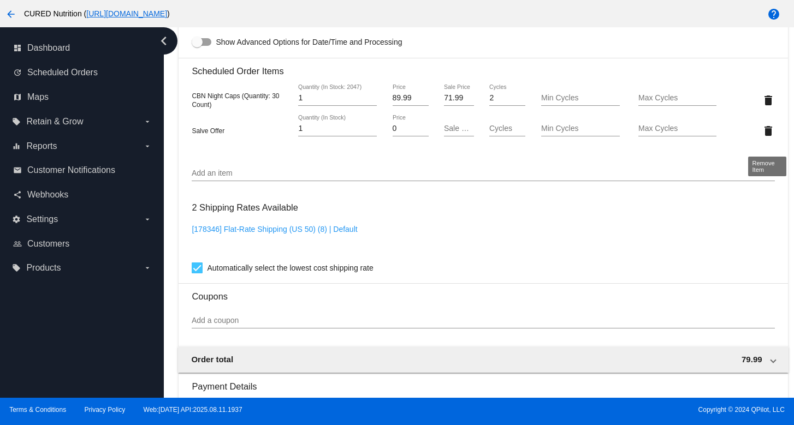
click at [770, 136] on mat-icon "delete" at bounding box center [768, 130] width 13 height 13
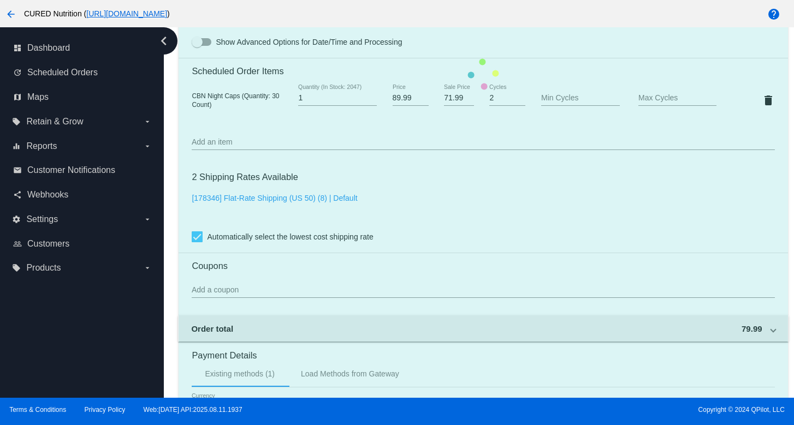
scroll to position [990, 0]
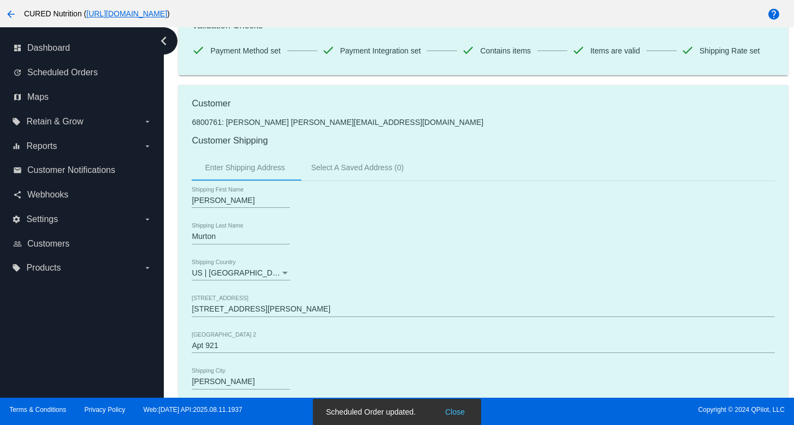
scroll to position [0, 0]
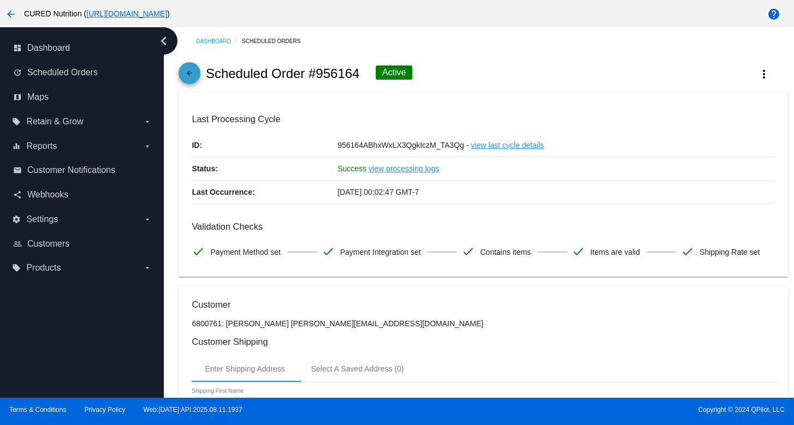
click at [192, 81] on mat-icon "arrow_back" at bounding box center [189, 75] width 13 height 13
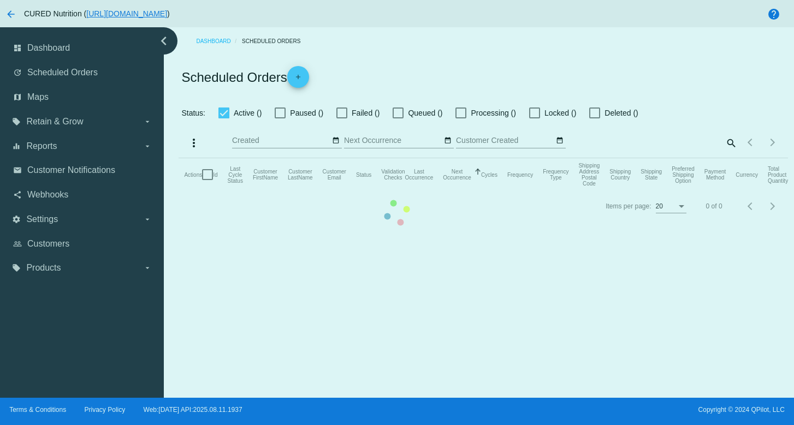
checkbox input "true"
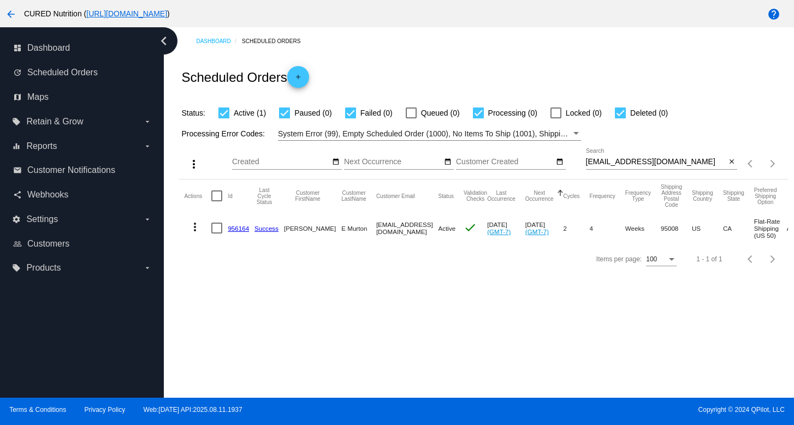
click at [654, 164] on input "[EMAIL_ADDRESS][DOMAIN_NAME]" at bounding box center [656, 162] width 140 height 9
type input "x"
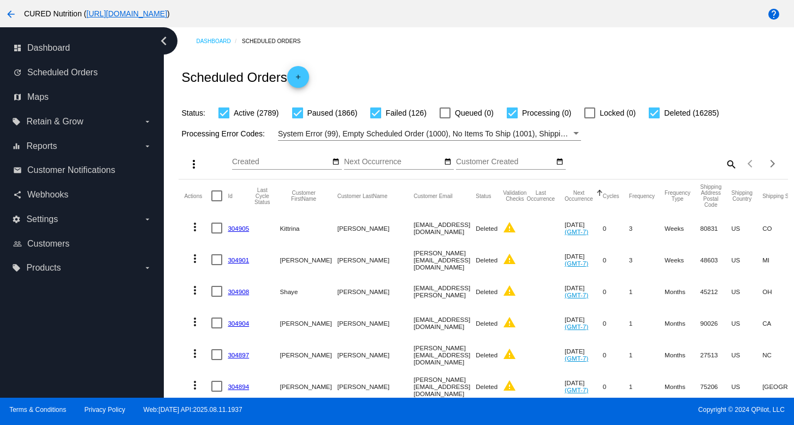
click at [727, 166] on mat-icon "search" at bounding box center [730, 164] width 13 height 17
click at [632, 162] on input "Search" at bounding box center [662, 162] width 152 height 9
paste input "[EMAIL_ADDRESS][DOMAIN_NAME]"
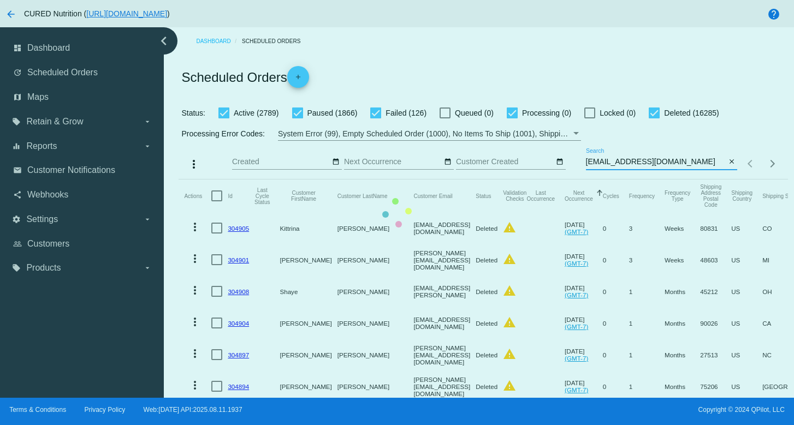
type input "[EMAIL_ADDRESS][DOMAIN_NAME]"
